Goal: Navigation & Orientation: Find specific page/section

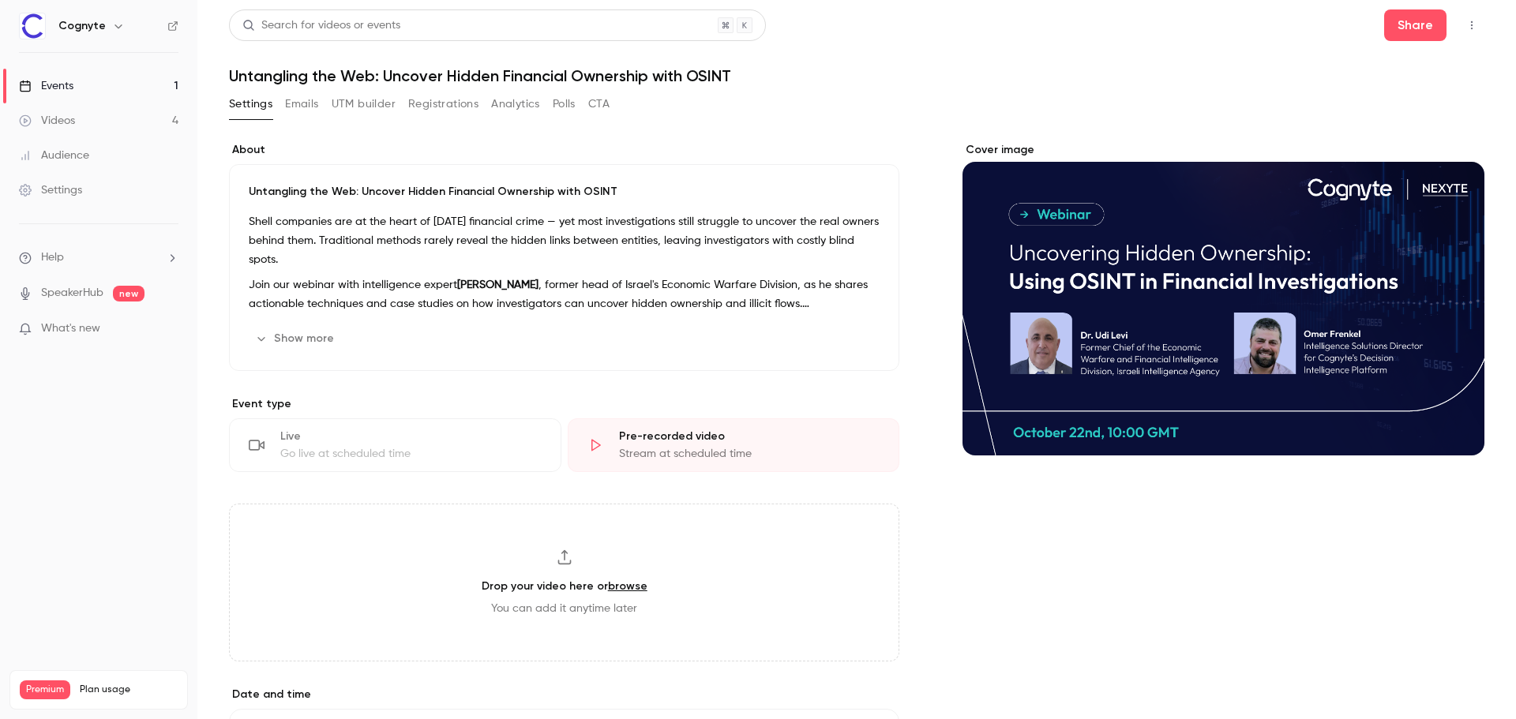
click at [314, 103] on button "Emails" at bounding box center [301, 104] width 33 height 25
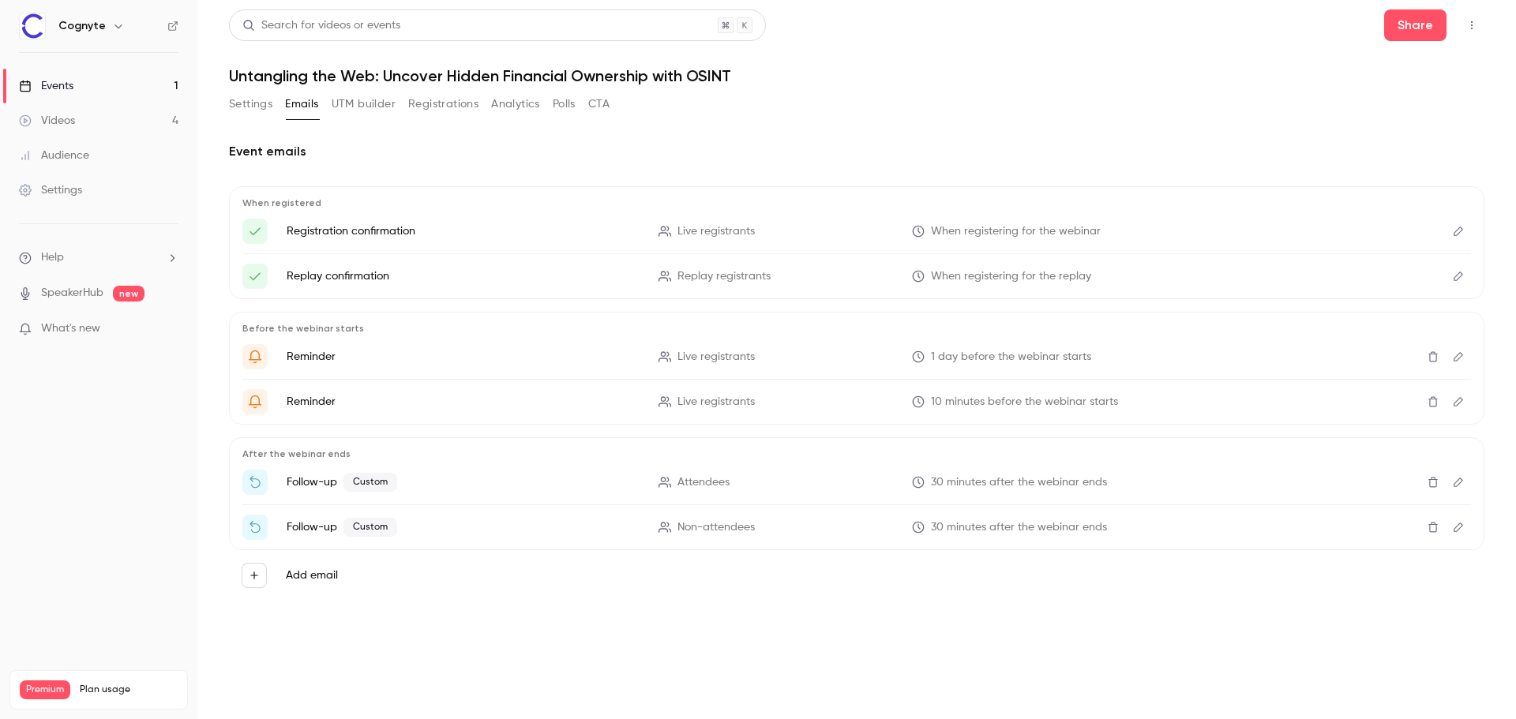
click at [357, 106] on button "UTM builder" at bounding box center [364, 104] width 64 height 25
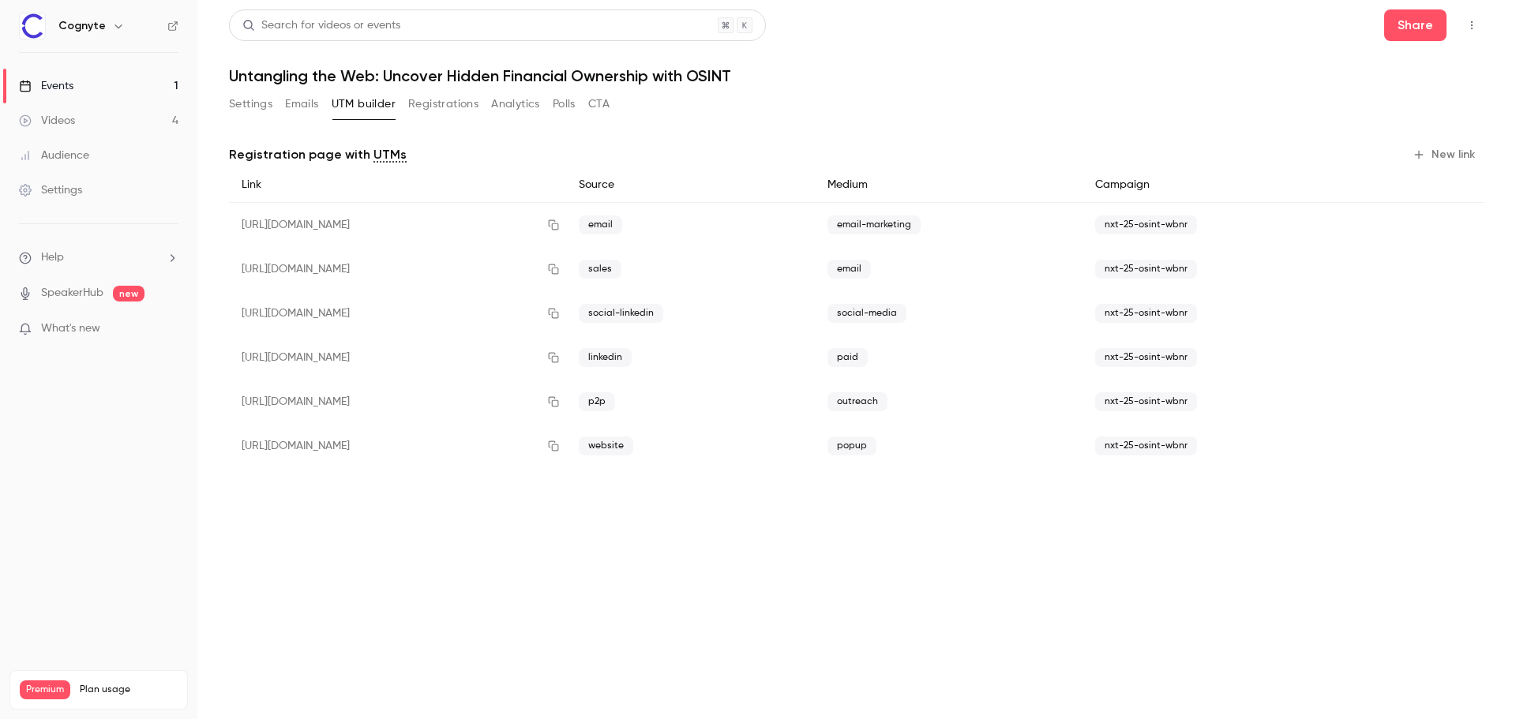
click at [249, 103] on button "Settings" at bounding box center [250, 104] width 43 height 25
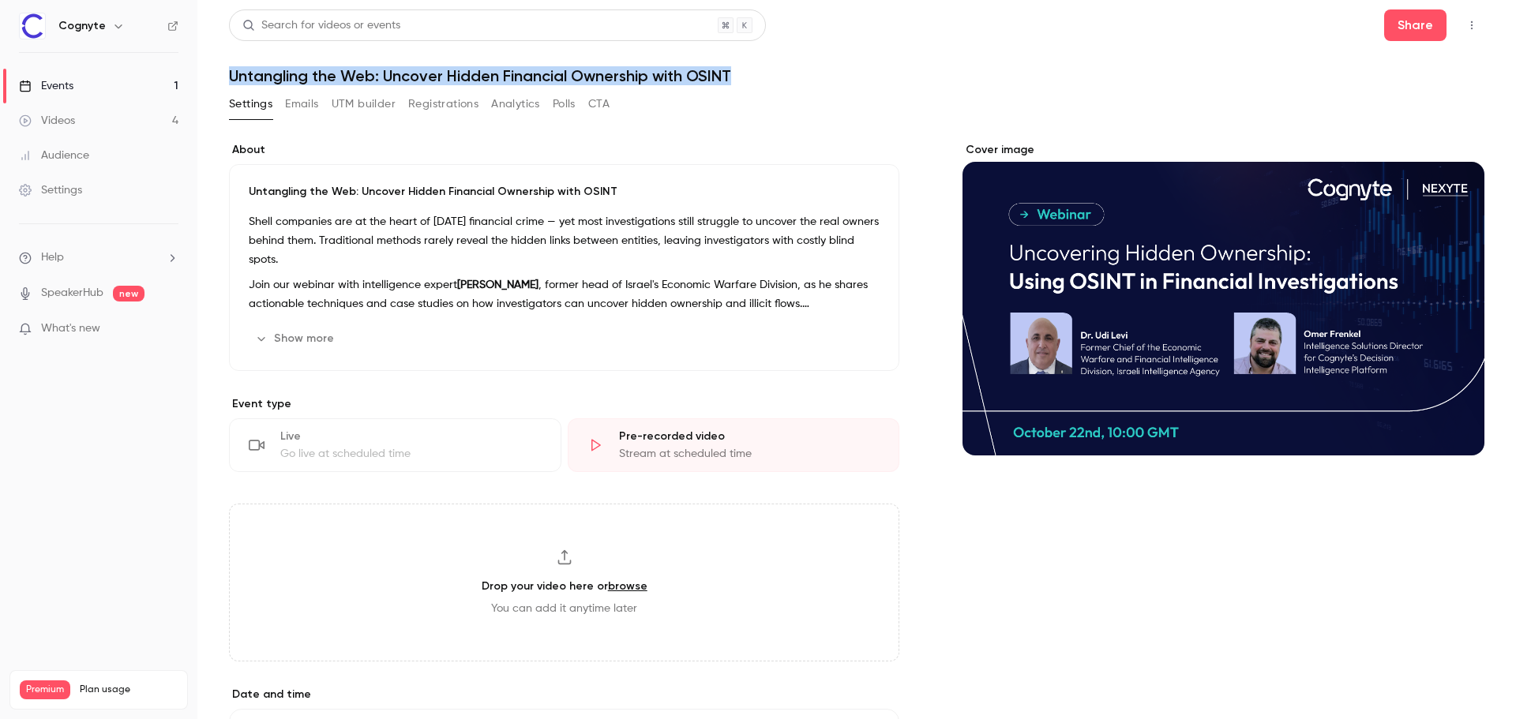
drag, startPoint x: 225, startPoint y: 72, endPoint x: 755, endPoint y: 79, distance: 529.9
click at [755, 79] on main "Search for videos or events Share Untangling the Web: Uncover Hidden Financial …" at bounding box center [856, 359] width 1319 height 719
copy h1 "Untangling the Web: Uncover Hidden Financial Ownership with OSINT"
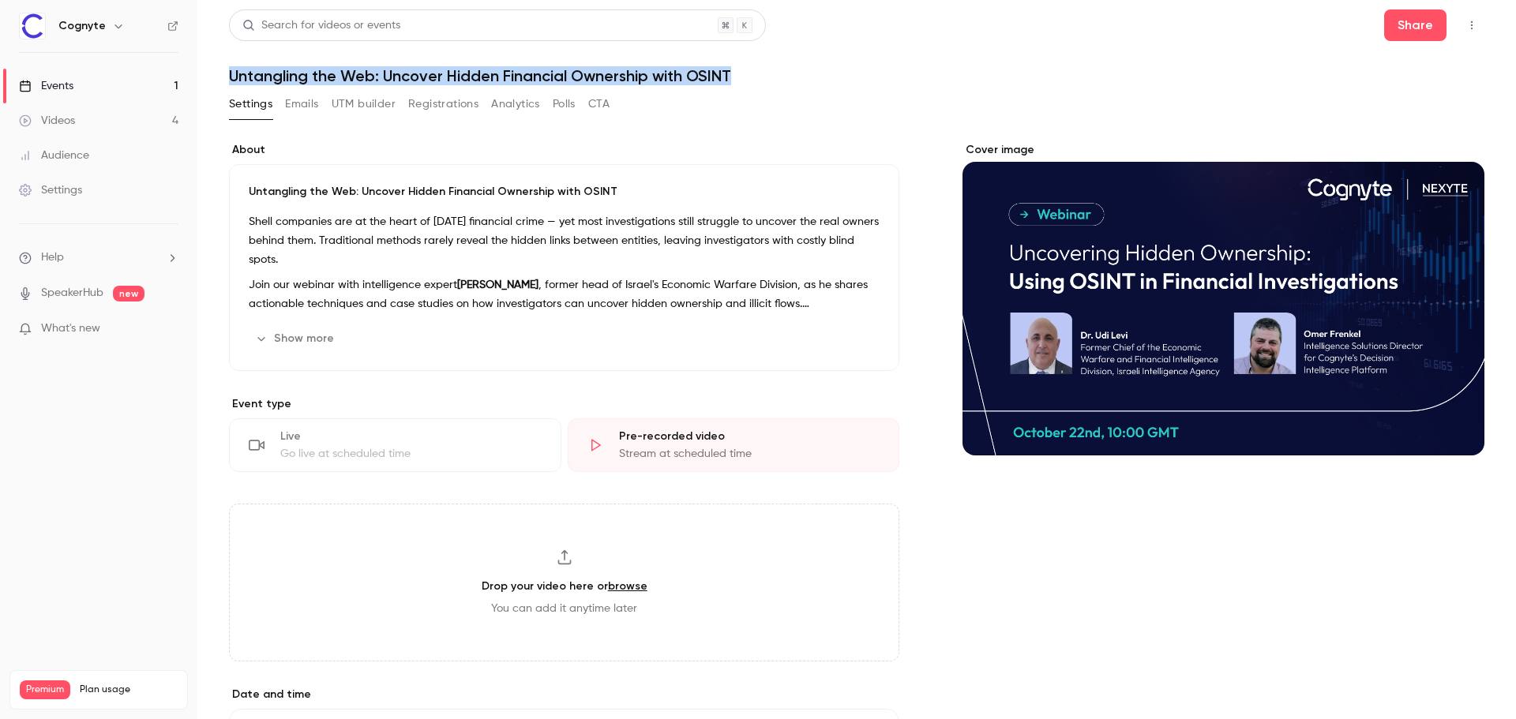
copy h1 "Untangling the Web: Uncover Hidden Financial Ownership with OSINT"
click at [1297, 110] on div "Settings Emails UTM builder Registrations Analytics Polls CTA" at bounding box center [857, 108] width 1256 height 32
click at [1466, 28] on icon "button" at bounding box center [1472, 25] width 13 height 11
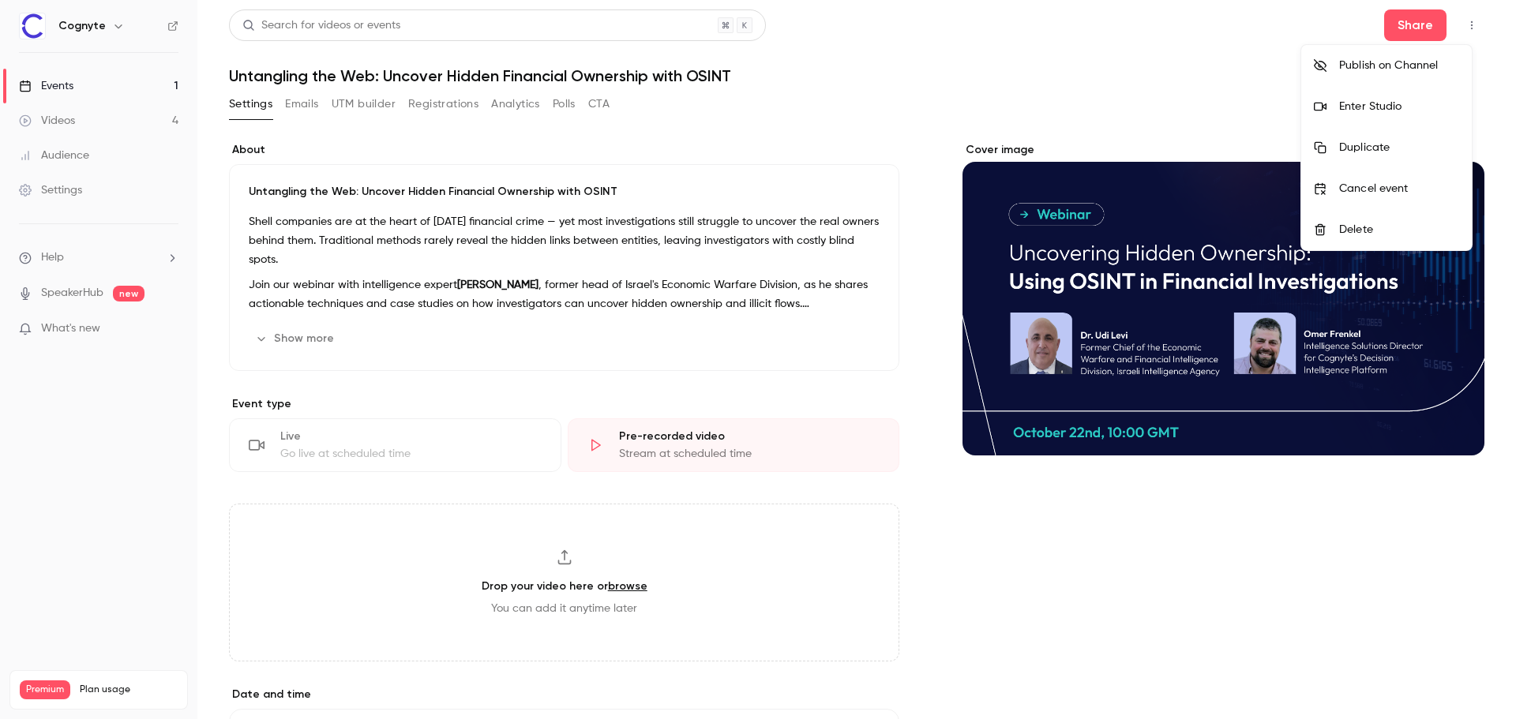
click at [1196, 80] on div at bounding box center [758, 359] width 1516 height 719
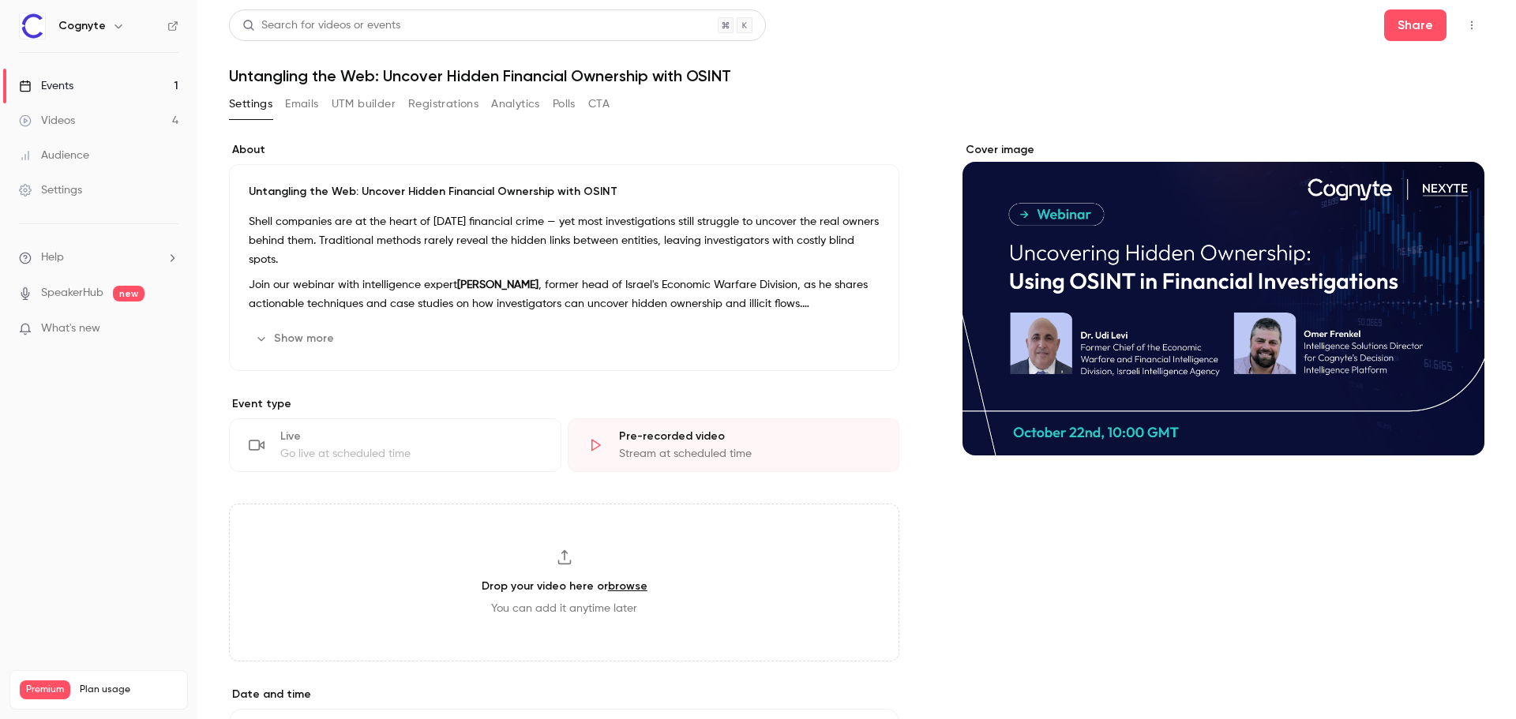
click at [84, 72] on link "Events 1" at bounding box center [98, 86] width 197 height 35
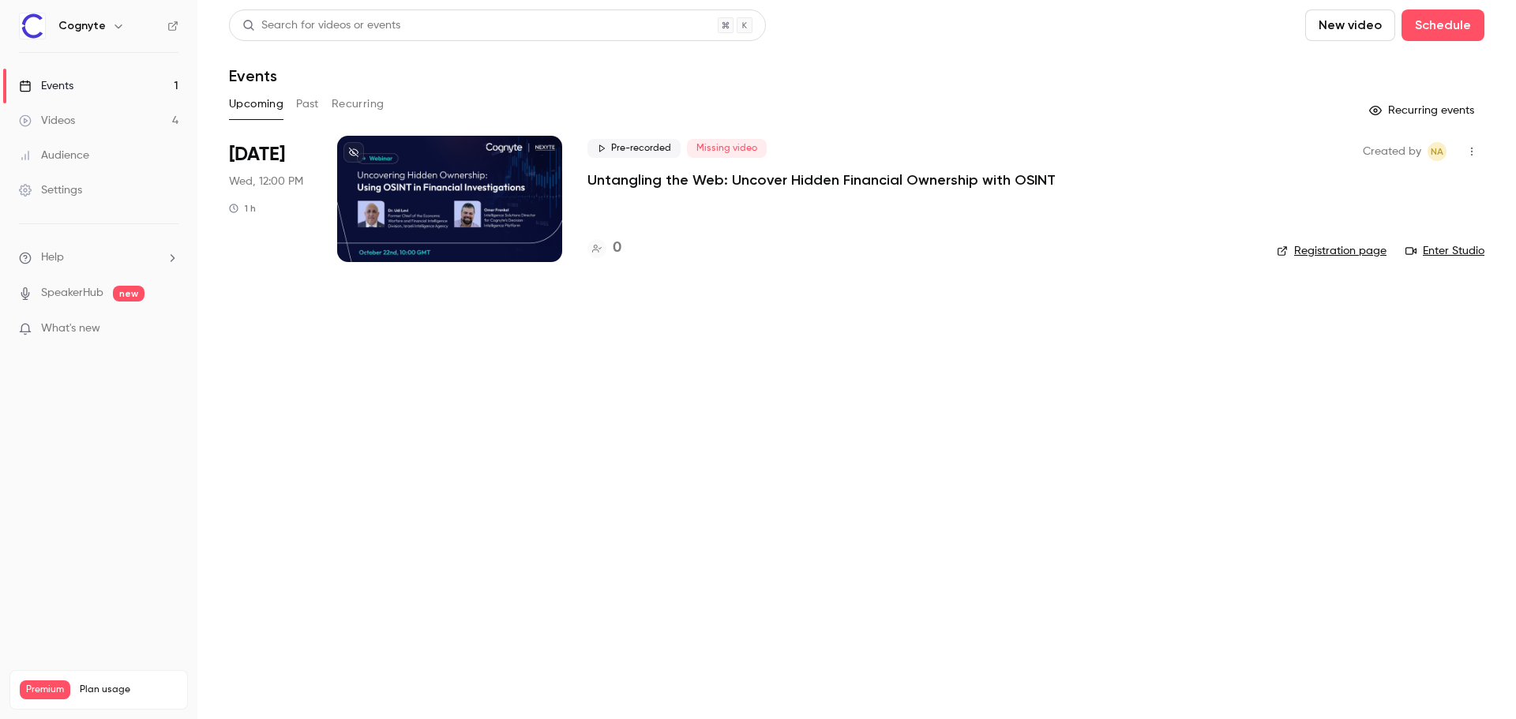
click at [1340, 256] on link "Registration page" at bounding box center [1332, 251] width 110 height 16
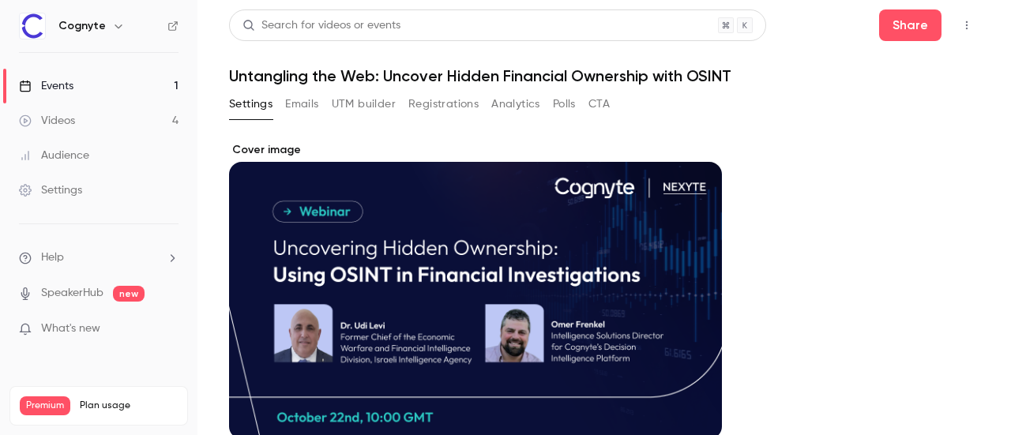
click at [115, 21] on icon "button" at bounding box center [118, 26] width 13 height 13
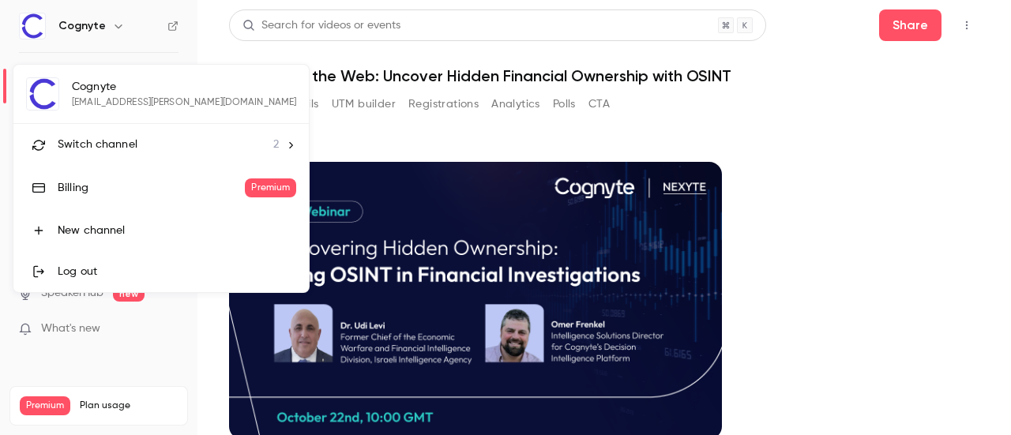
click at [117, 149] on span "Switch channel" at bounding box center [98, 145] width 80 height 17
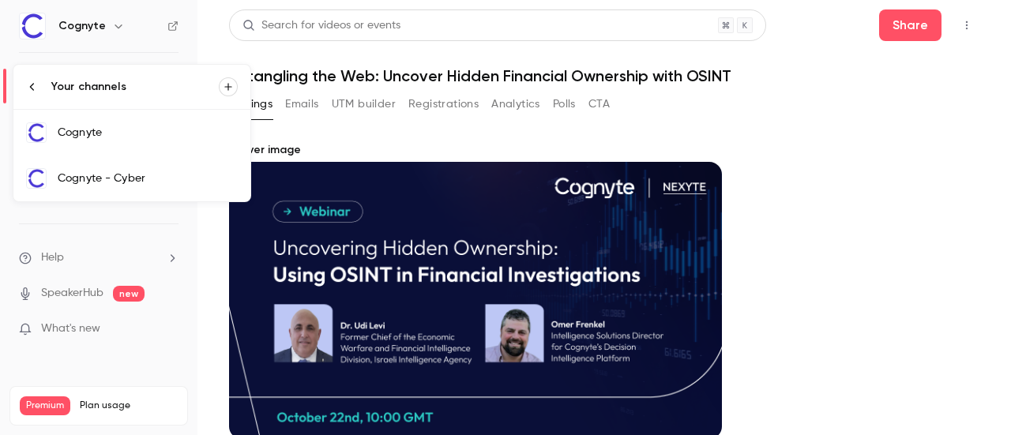
click at [112, 162] on link "Cognyte - Cyber" at bounding box center [131, 179] width 237 height 46
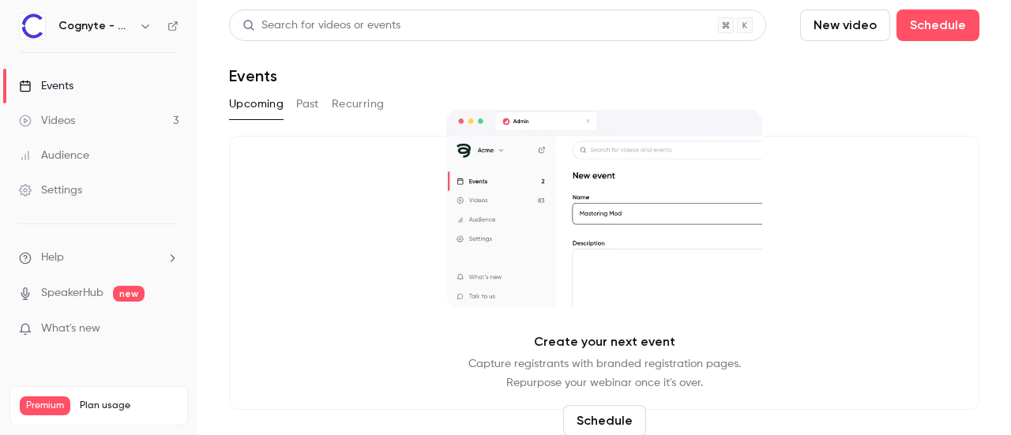
click at [291, 103] on div "Upcoming Past Recurring" at bounding box center [604, 104] width 750 height 25
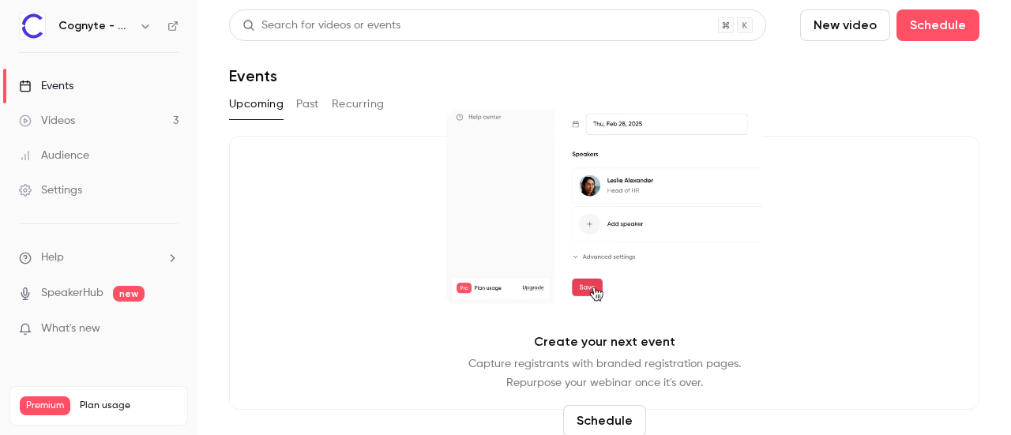
click at [296, 103] on button "Past" at bounding box center [307, 104] width 23 height 25
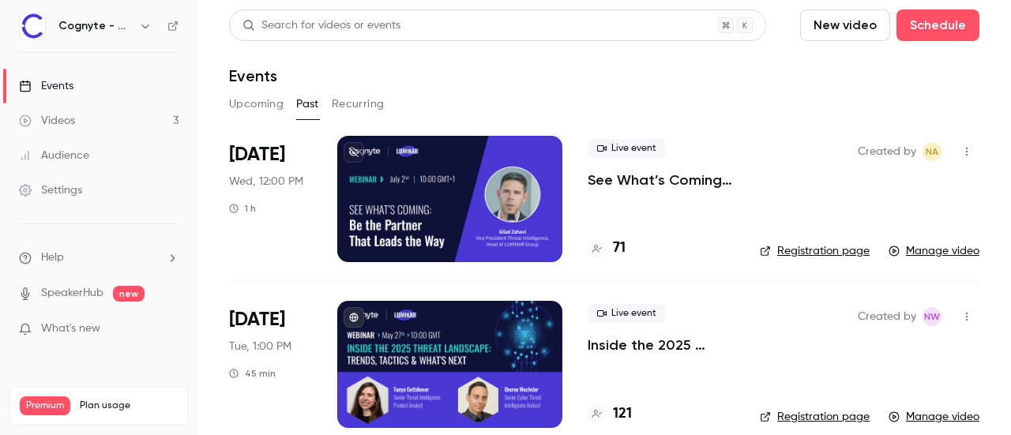
click at [693, 182] on p "See What’s Coming: Be the Partner That Leads the Way" at bounding box center [661, 180] width 147 height 19
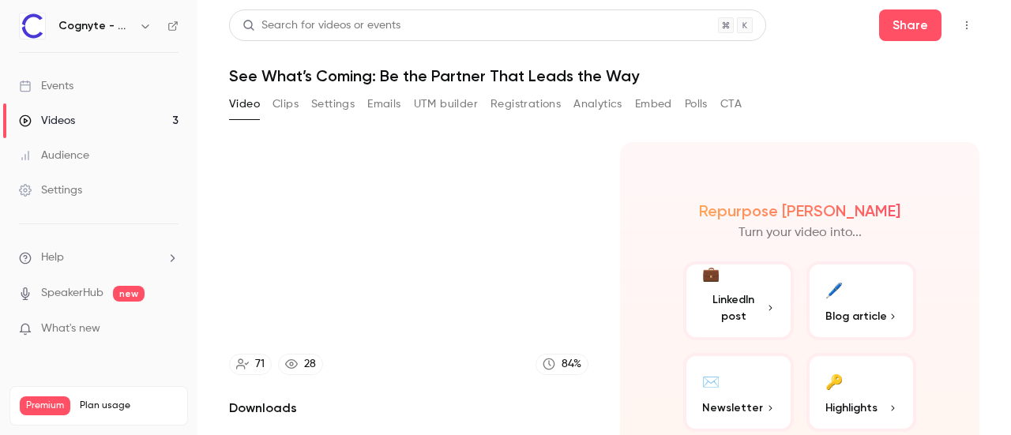
click at [433, 104] on button "UTM builder" at bounding box center [446, 104] width 64 height 25
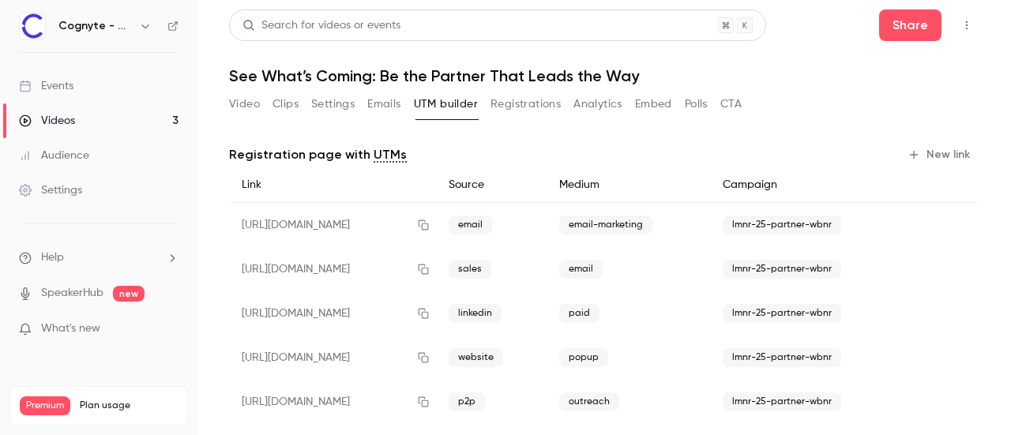
scroll to position [58, 0]
